Goal: Task Accomplishment & Management: Complete application form

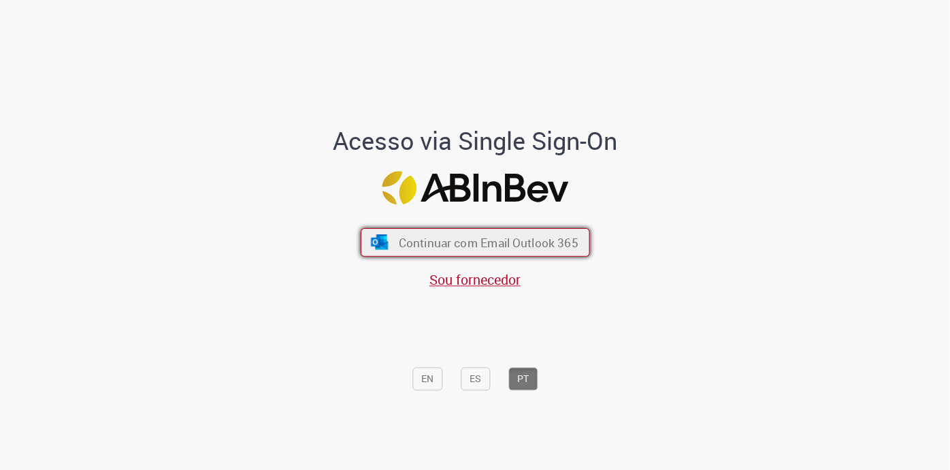
click at [490, 241] on span "Continuar com Email Outlook 365" at bounding box center [488, 242] width 180 height 16
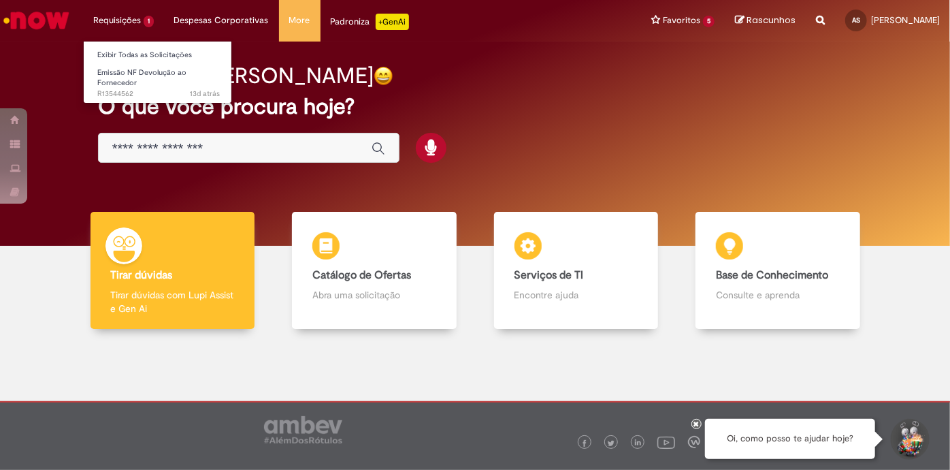
click at [129, 22] on li "Requisições 1 Exibir Todas as Solicitações Emissão NF Devolução ao Fornecedor 1…" at bounding box center [123, 20] width 81 height 41
click at [150, 72] on span "Emissão NF Devolução ao Fornecedor" at bounding box center [141, 77] width 89 height 21
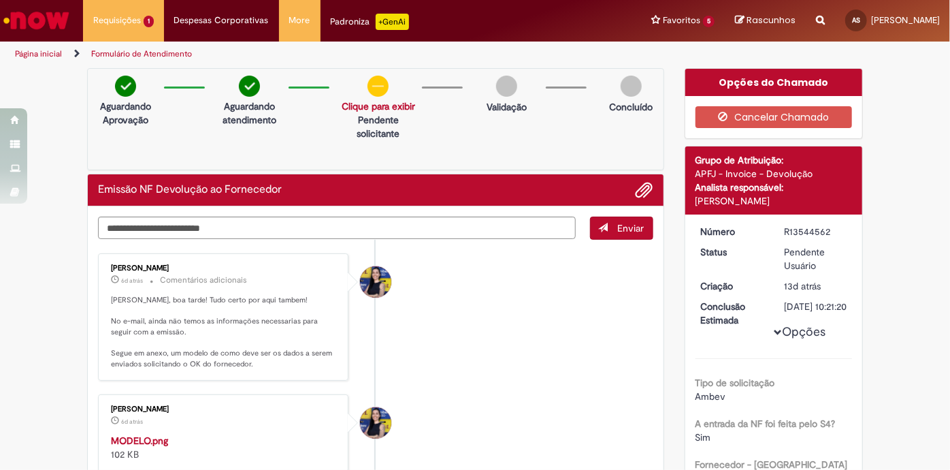
click at [376, 107] on link "Clique para exibir" at bounding box center [379, 106] width 74 height 12
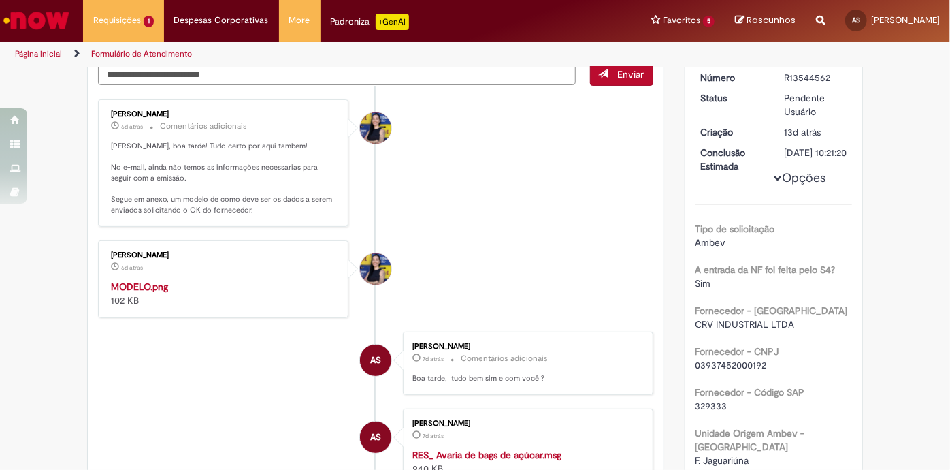
scroll to position [206, 0]
